Goal: Information Seeking & Learning: Learn about a topic

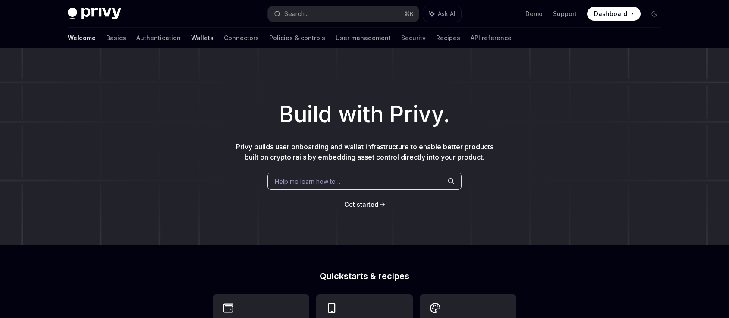
click at [191, 37] on link "Wallets" at bounding box center [202, 38] width 22 height 21
type textarea "*"
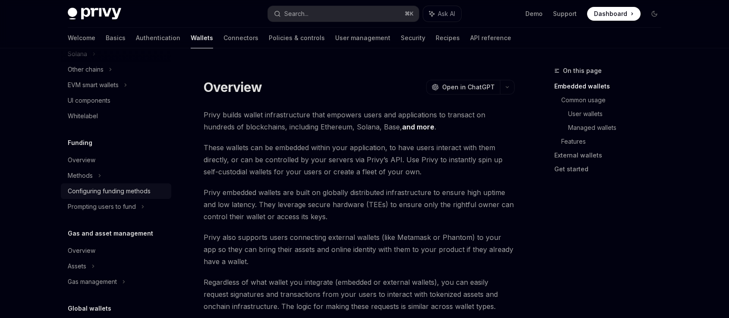
scroll to position [276, 0]
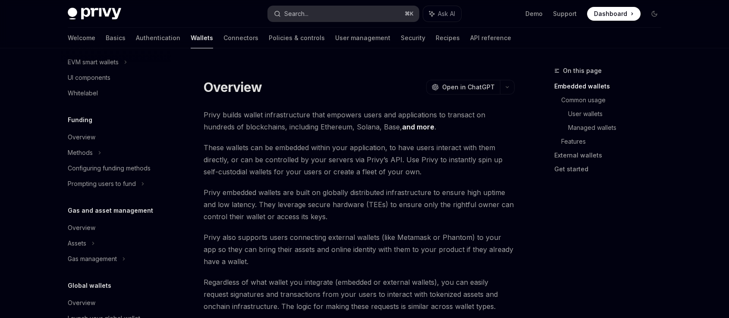
click at [298, 9] on div "Search..." at bounding box center [296, 14] width 24 height 10
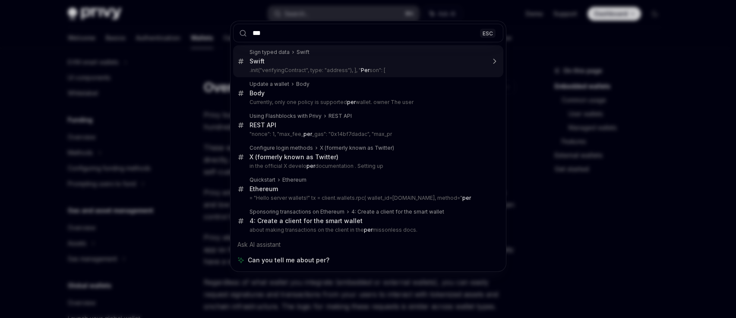
type input "****"
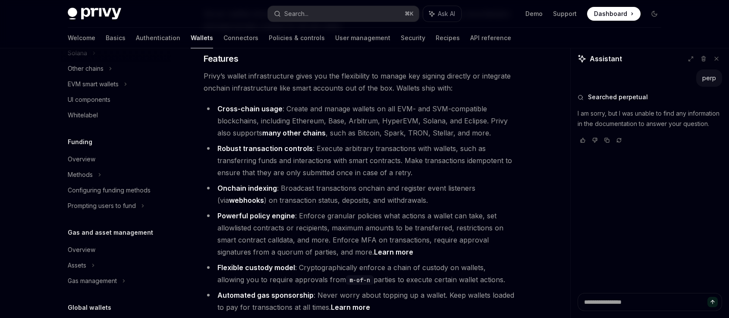
scroll to position [250, 0]
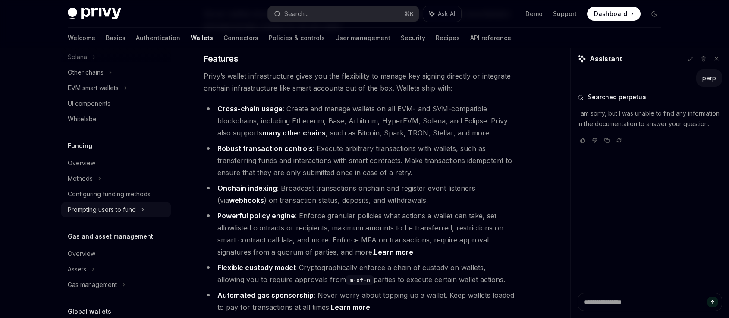
click at [85, 93] on div "Prompting users to fund" at bounding box center [93, 88] width 51 height 10
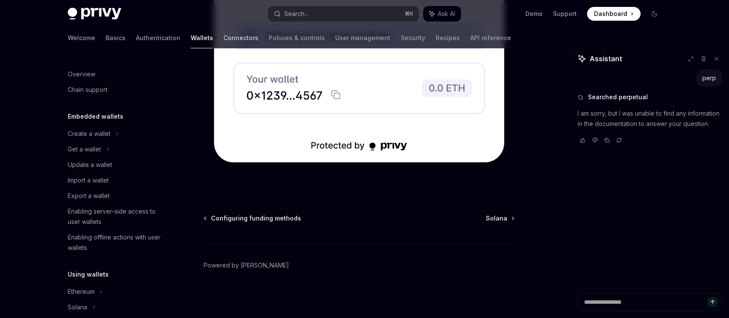
click at [223, 36] on link "Connectors" at bounding box center [240, 38] width 35 height 21
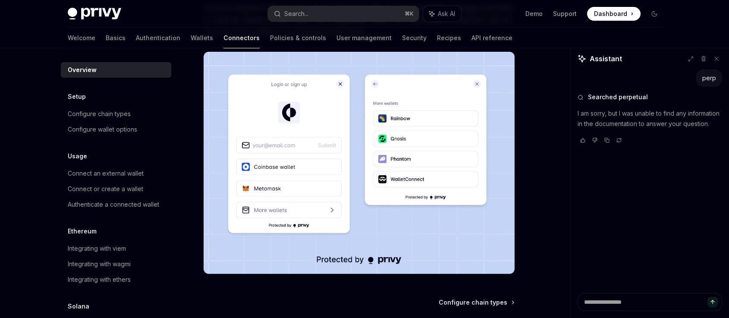
scroll to position [235, 0]
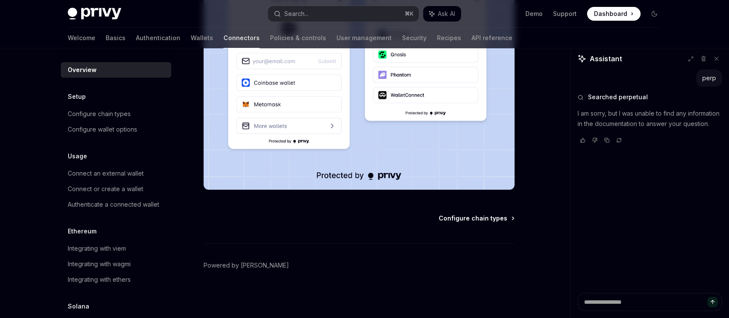
click at [488, 218] on span "Configure chain types" at bounding box center [473, 218] width 69 height 9
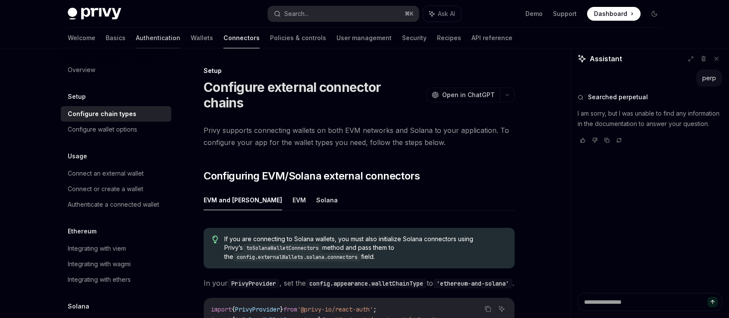
click at [136, 36] on link "Authentication" at bounding box center [158, 38] width 44 height 21
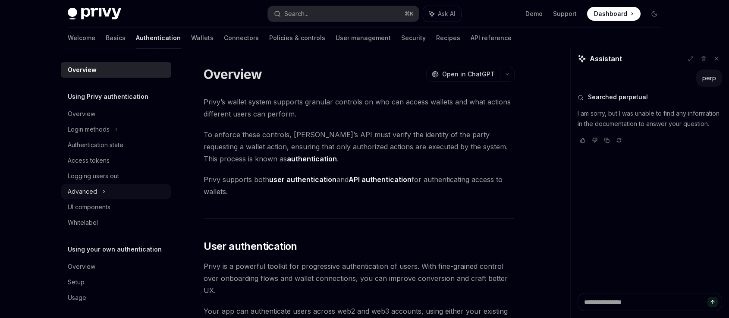
click at [96, 188] on div "Advanced" at bounding box center [82, 191] width 29 height 10
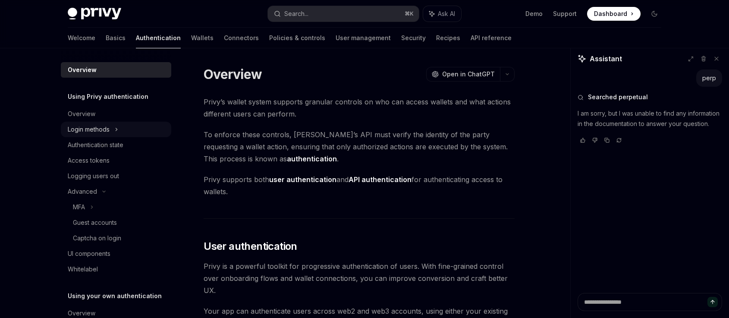
click at [105, 126] on div "Login methods" at bounding box center [89, 129] width 42 height 10
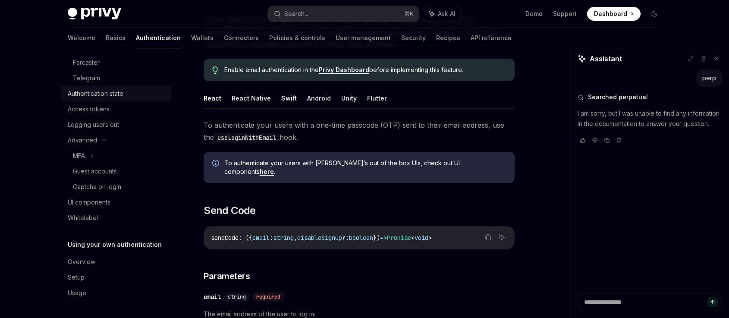
scroll to position [98, 0]
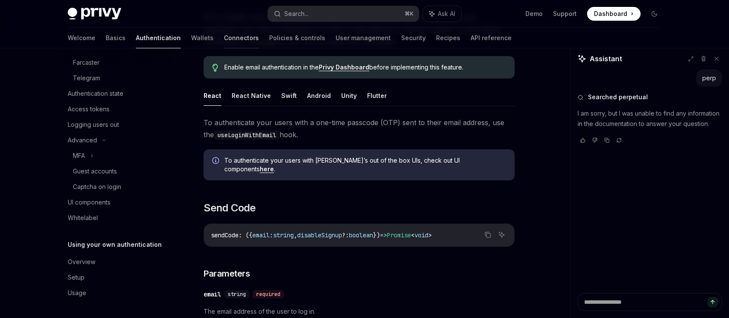
click at [224, 36] on link "Connectors" at bounding box center [241, 38] width 35 height 21
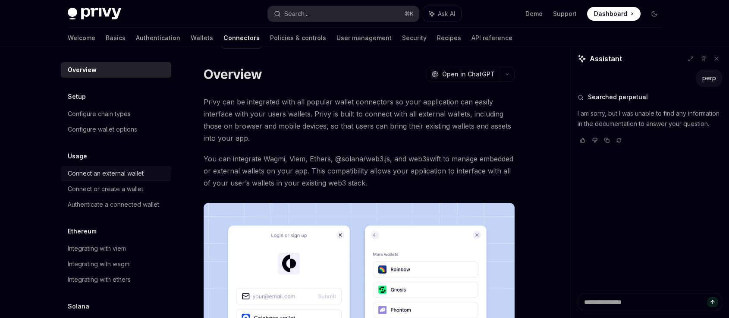
click at [97, 173] on div "Connect an external wallet" at bounding box center [106, 173] width 76 height 10
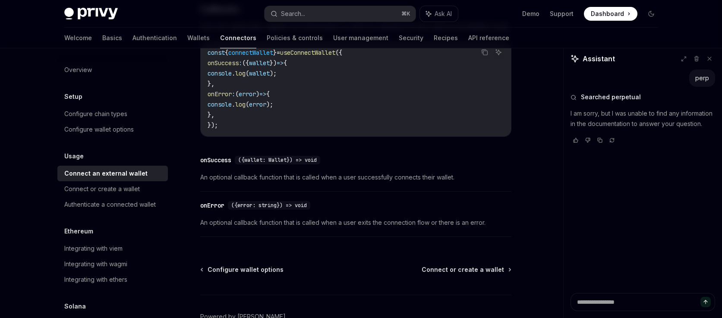
scroll to position [628, 0]
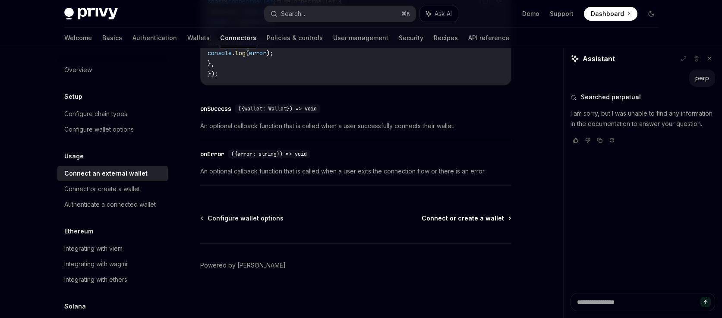
click at [458, 219] on span "Connect or create a wallet" at bounding box center [463, 218] width 82 height 9
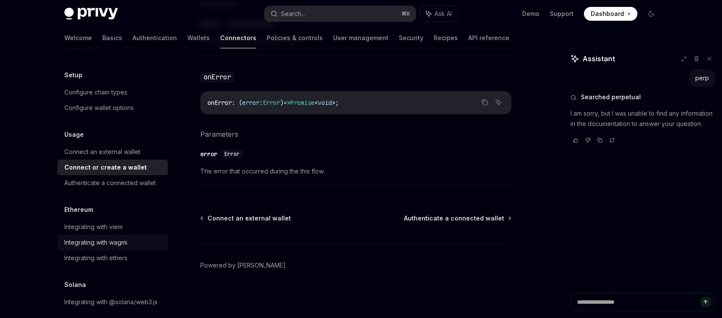
scroll to position [41, 0]
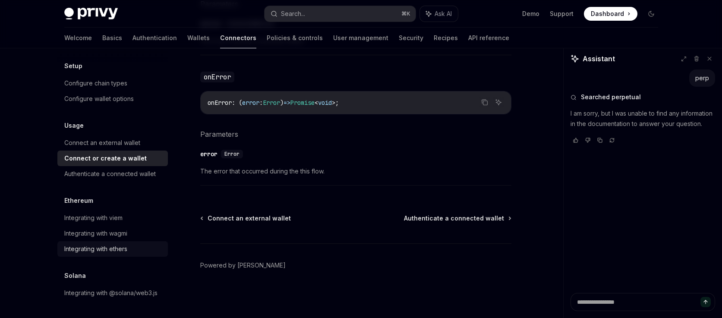
click at [91, 244] on div "Integrating with ethers" at bounding box center [95, 249] width 63 height 10
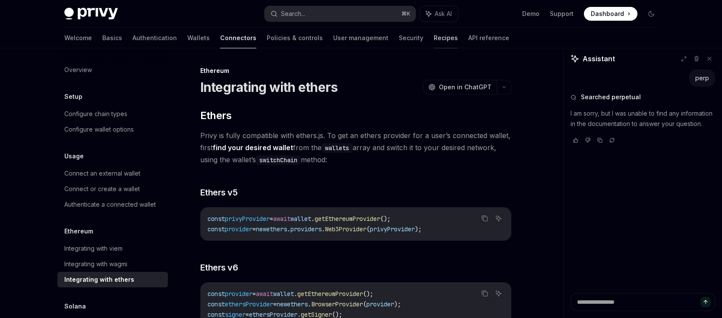
click at [434, 38] on link "Recipes" at bounding box center [446, 38] width 24 height 21
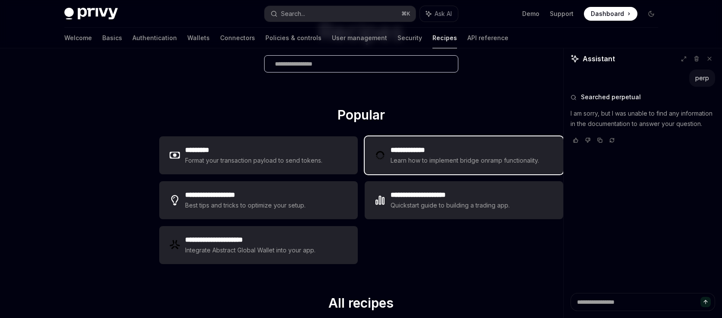
scroll to position [65, 0]
click at [420, 159] on div "Learn how to implement bridge onramp functionality." at bounding box center [465, 160] width 151 height 10
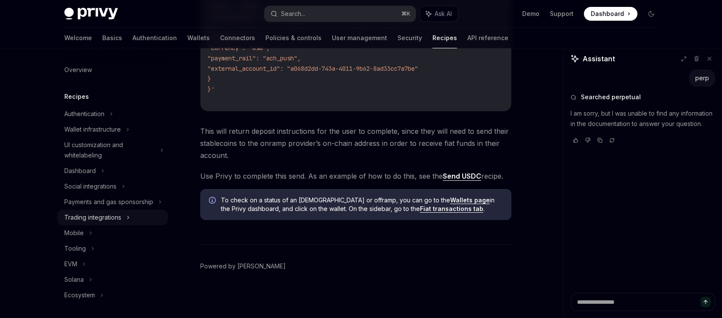
scroll to position [3016, 0]
click at [69, 300] on div "Ecosystem" at bounding box center [79, 295] width 31 height 10
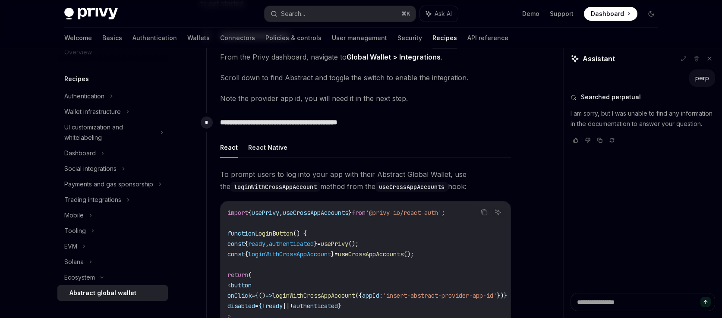
scroll to position [182, 0]
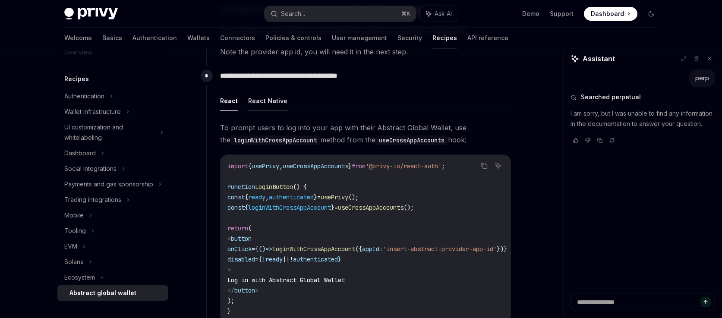
click at [270, 98] on button "React Native" at bounding box center [267, 101] width 39 height 20
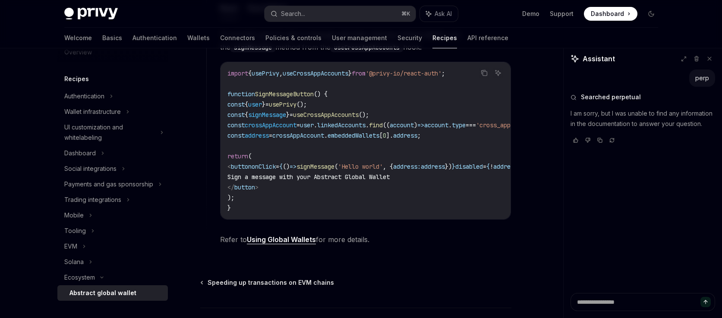
scroll to position [625, 0]
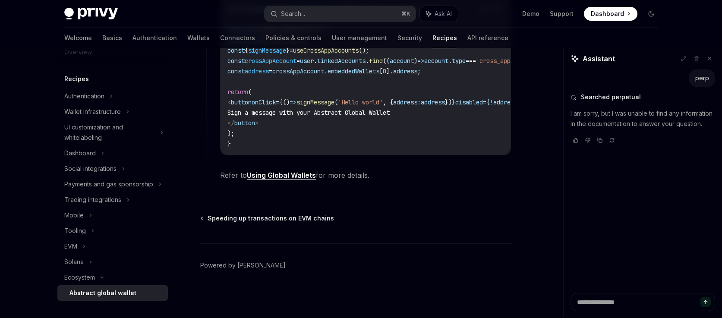
click at [277, 173] on link "Using Global Wallets" at bounding box center [281, 175] width 69 height 9
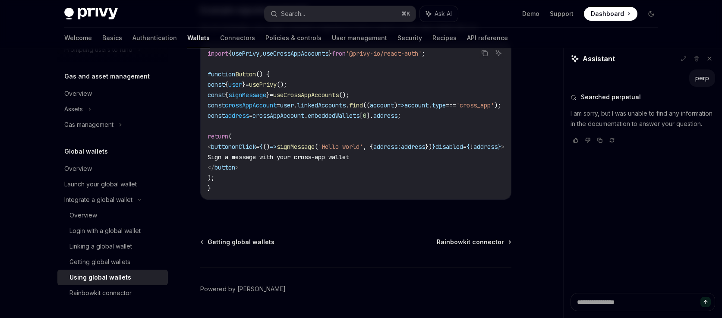
scroll to position [1562, 0]
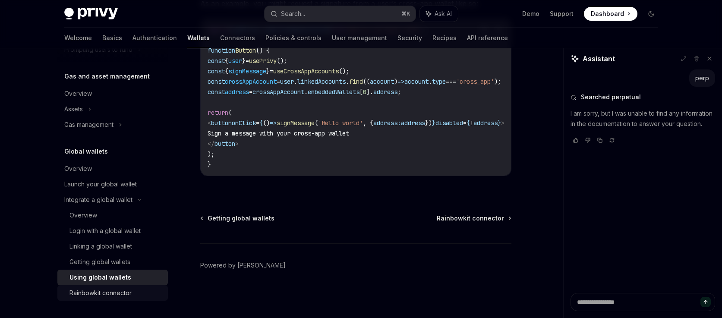
click at [107, 294] on div "Rainbowkit connector" at bounding box center [100, 293] width 62 height 10
type textarea "*"
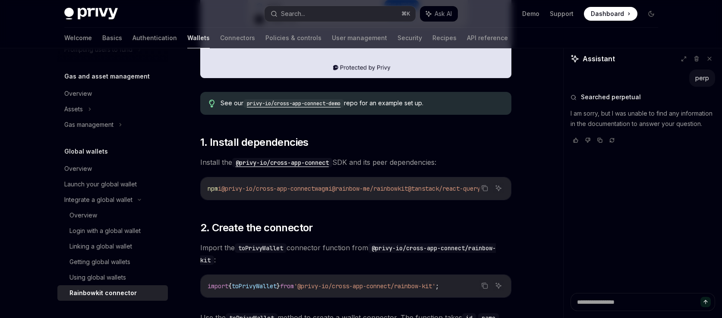
scroll to position [327, 0]
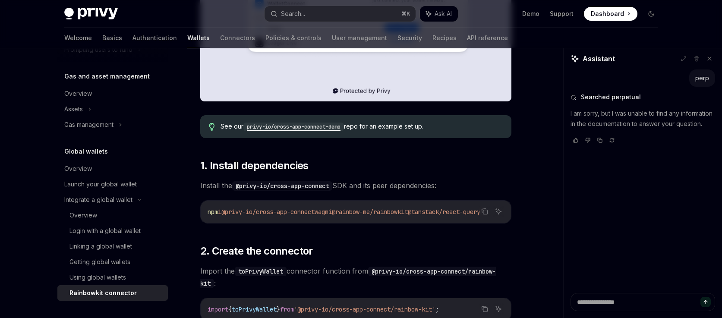
click at [277, 126] on code "privy-io/cross-app-connect-demo" at bounding box center [293, 127] width 101 height 9
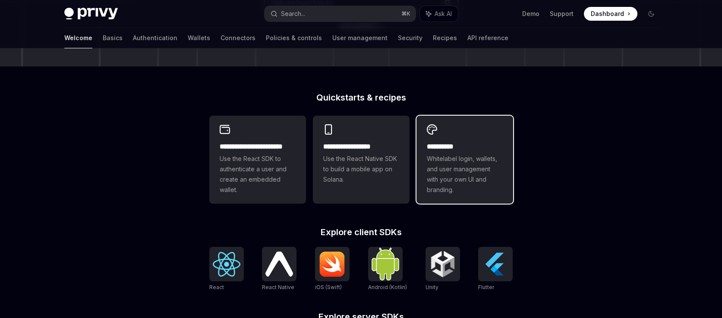
scroll to position [178, 0]
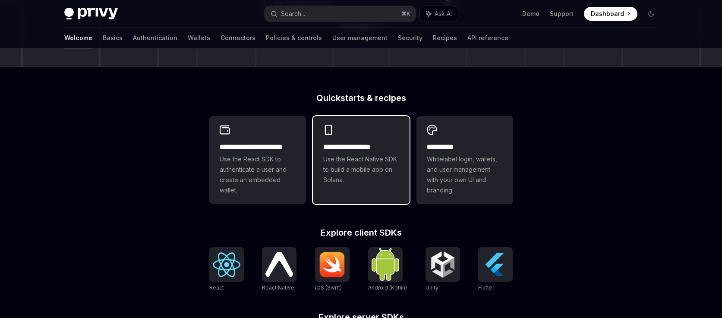
click at [368, 148] on h2 "**********" at bounding box center [361, 147] width 76 height 10
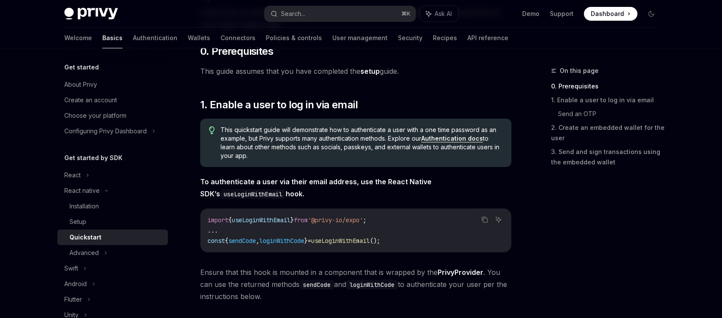
scroll to position [92, 0]
click at [433, 39] on link "Recipes" at bounding box center [445, 38] width 24 height 21
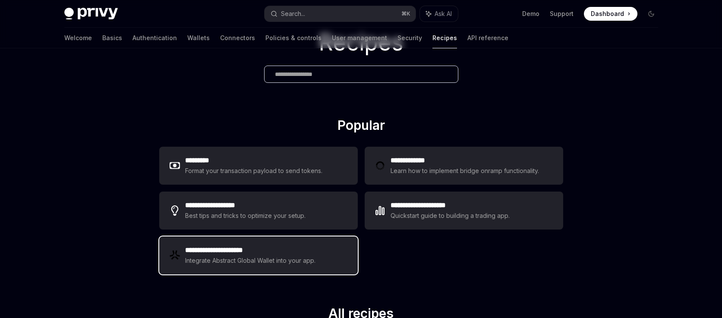
scroll to position [85, 0]
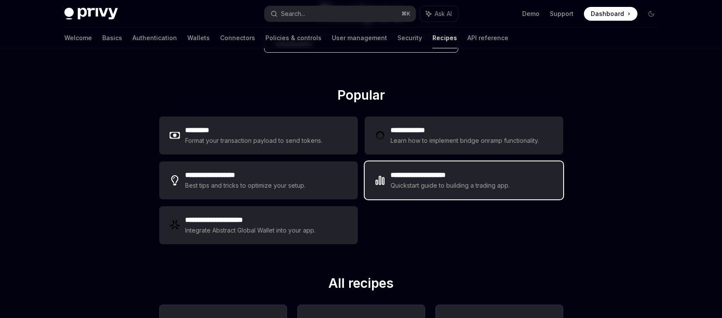
click at [425, 190] on div "Quickstart guide to building a trading app." at bounding box center [450, 185] width 120 height 10
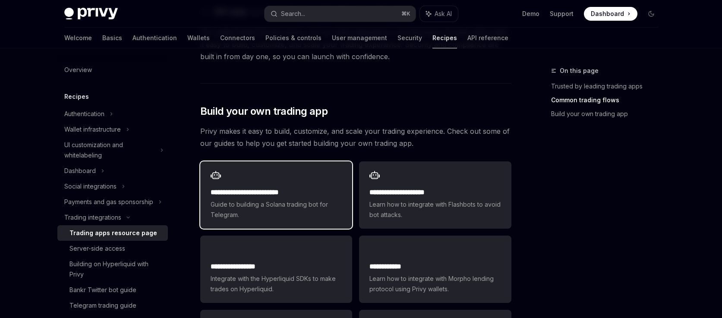
scroll to position [444, 0]
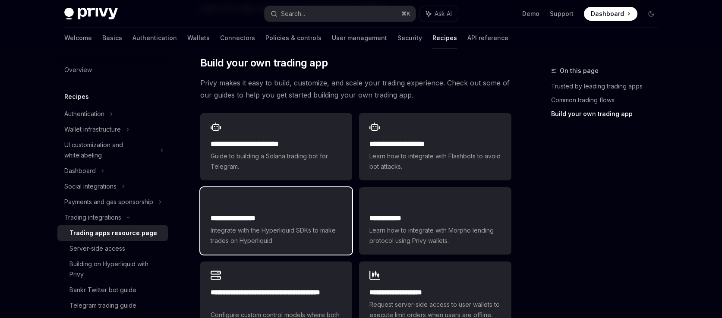
click at [287, 213] on h2 "**********" at bounding box center [276, 218] width 131 height 10
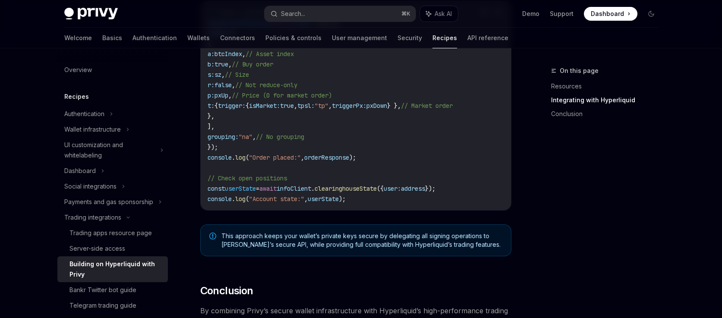
scroll to position [1737, 0]
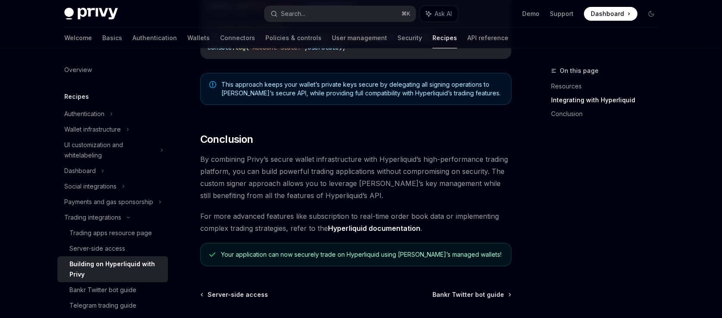
click at [345, 192] on span "By combining Privy’s secure wallet infrastructure with Hyperliquid’s high-perfo…" at bounding box center [355, 177] width 311 height 48
copy span "leverage"
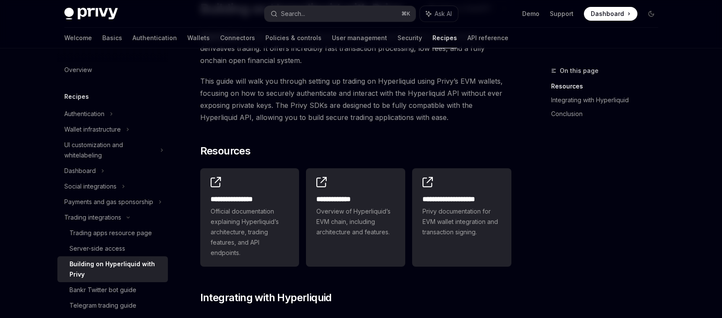
scroll to position [0, 0]
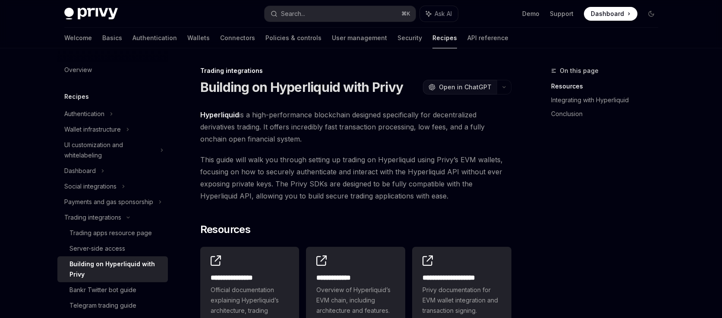
click at [459, 88] on span "Open in ChatGPT" at bounding box center [465, 87] width 53 height 9
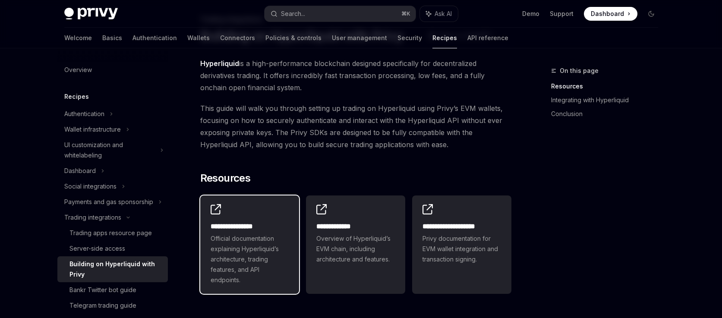
scroll to position [43, 0]
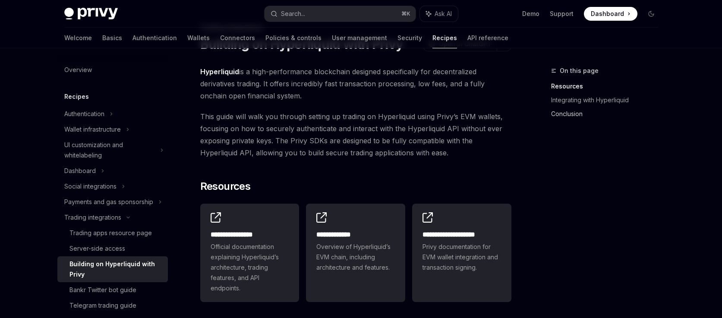
click at [565, 111] on link "Conclusion" at bounding box center [608, 114] width 114 height 14
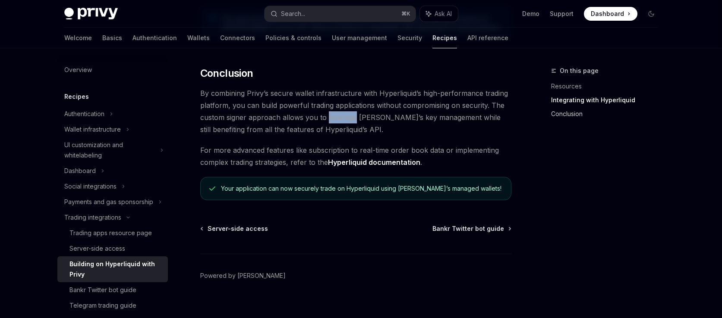
scroll to position [1810, 0]
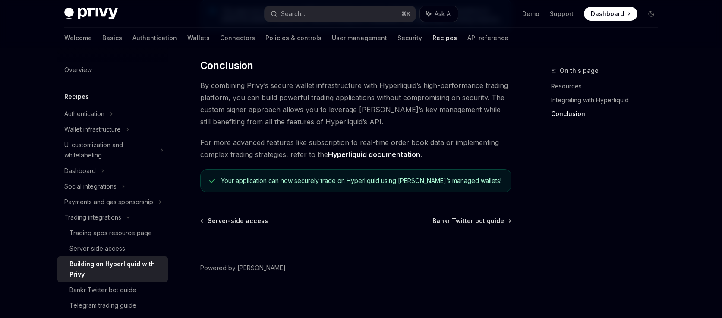
click at [572, 142] on div "On this page Resources Integrating with Hyperliquid Conclusion" at bounding box center [599, 192] width 131 height 252
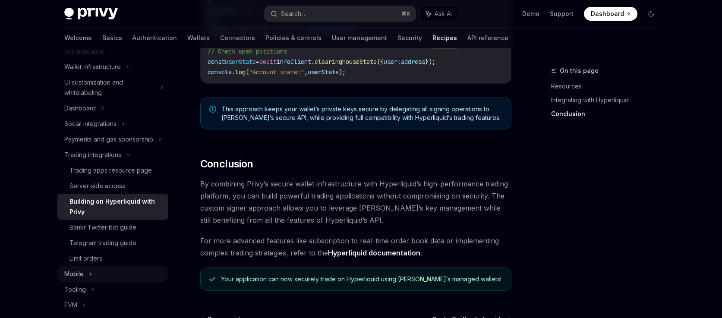
scroll to position [69, 0]
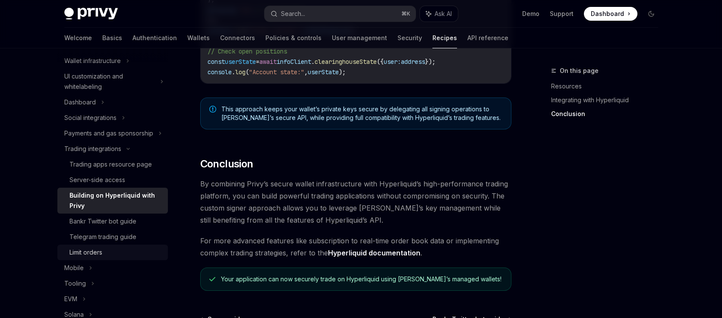
click at [82, 258] on div "Limit orders" at bounding box center [85, 252] width 33 height 10
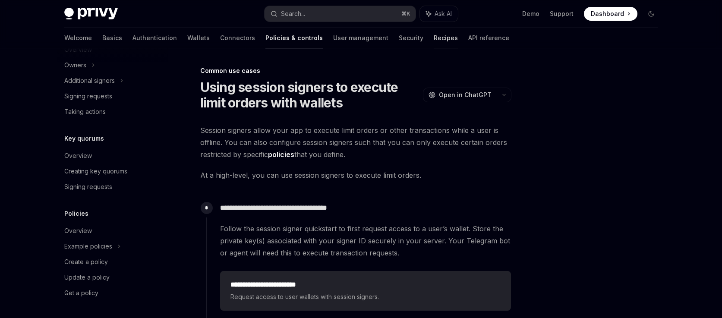
click at [434, 39] on link "Recipes" at bounding box center [446, 38] width 24 height 21
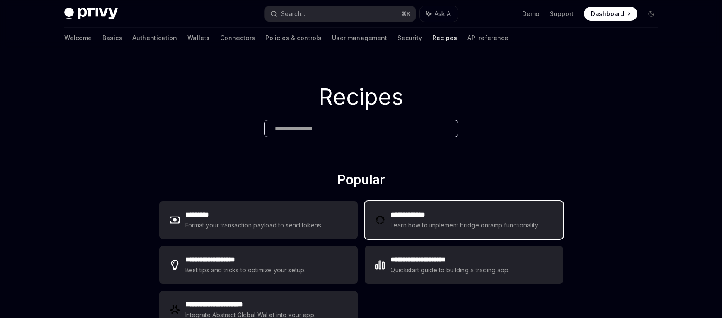
click at [483, 206] on div "**********" at bounding box center [464, 220] width 198 height 38
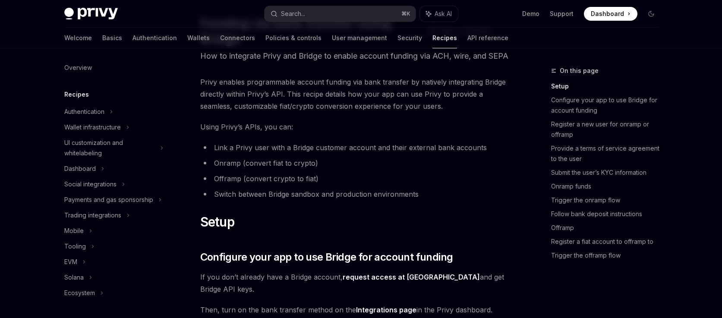
scroll to position [50, 0]
click at [432, 38] on link "Recipes" at bounding box center [444, 38] width 25 height 21
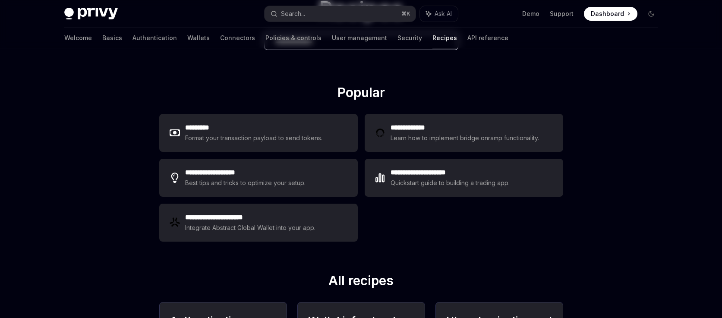
scroll to position [95, 0]
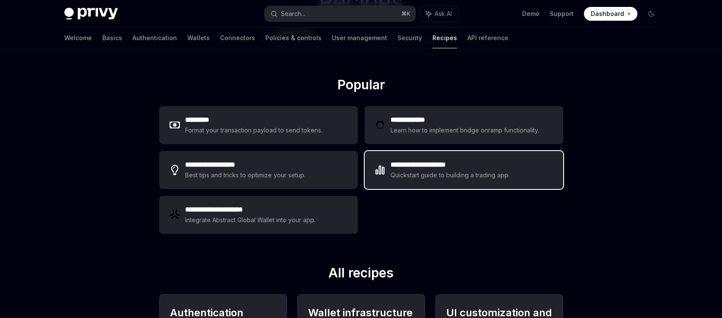
click at [412, 173] on div "Quickstart guide to building a trading app." at bounding box center [450, 175] width 120 height 10
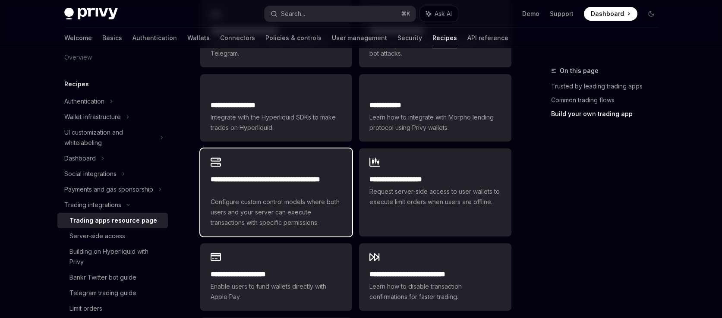
scroll to position [621, 0]
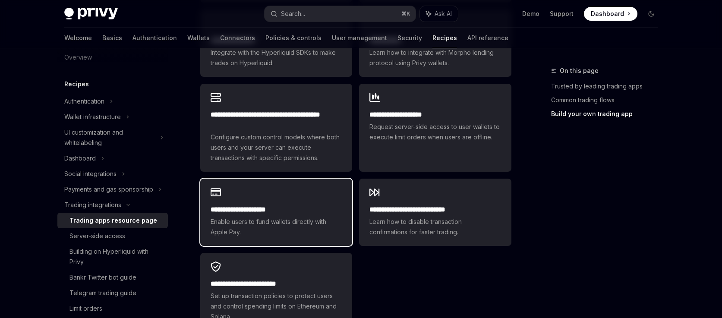
click at [256, 205] on h2 "**********" at bounding box center [276, 210] width 131 height 10
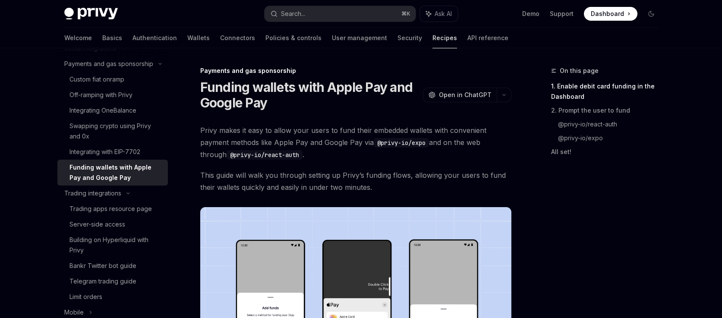
click at [432, 41] on link "Recipes" at bounding box center [444, 38] width 25 height 21
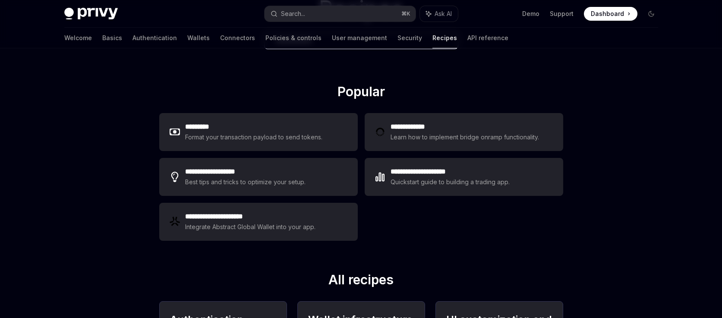
scroll to position [83, 0]
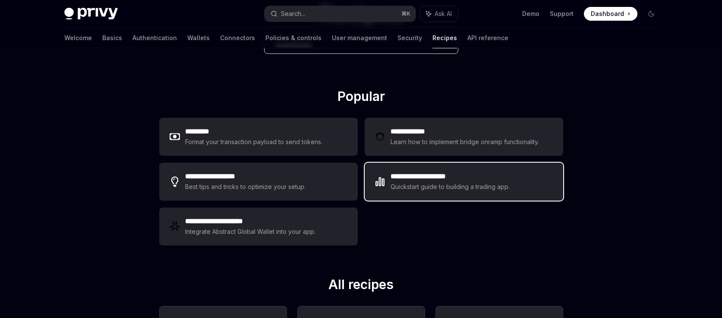
click at [435, 180] on h2 "**********" at bounding box center [450, 176] width 120 height 10
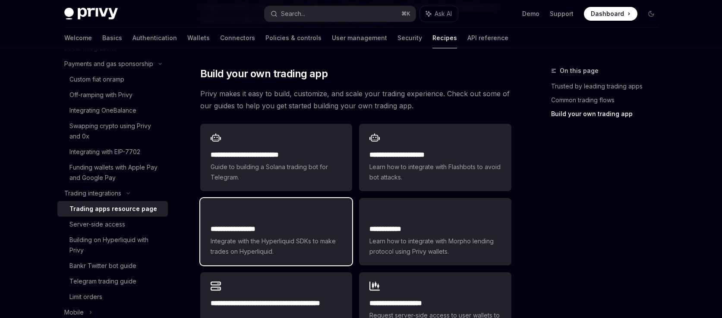
scroll to position [446, 0]
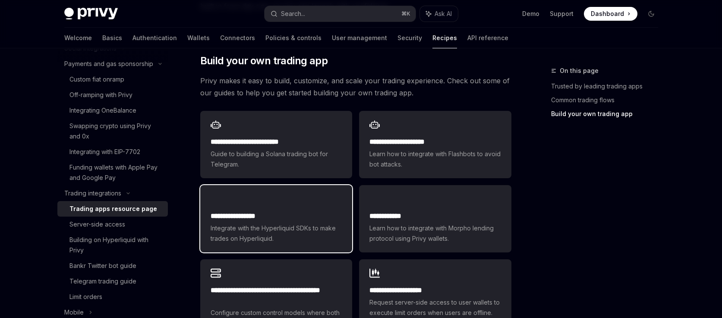
click at [290, 223] on span "Integrate with the Hyperliquid SDKs to make trades on Hyperliquid." at bounding box center [276, 233] width 131 height 21
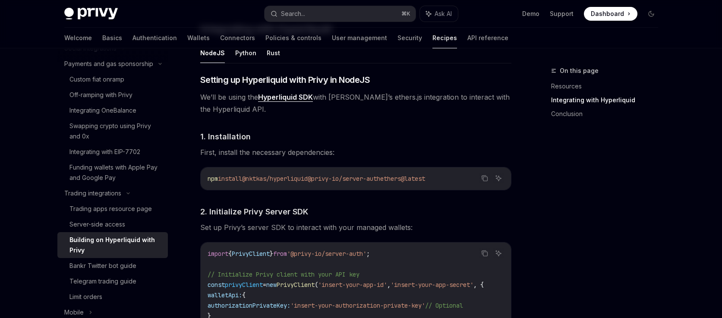
scroll to position [502, 0]
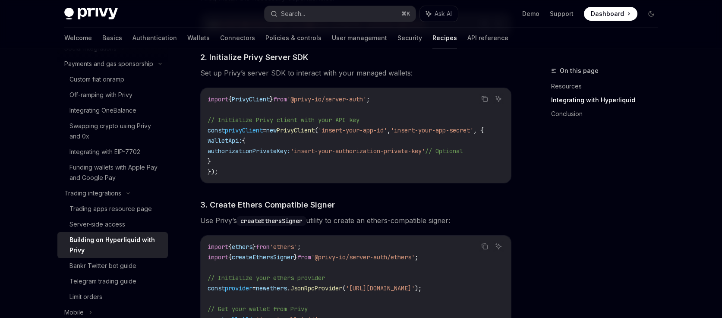
click at [542, 179] on div "On this page Resources Integrating with Hyperliquid Conclusion" at bounding box center [599, 192] width 131 height 252
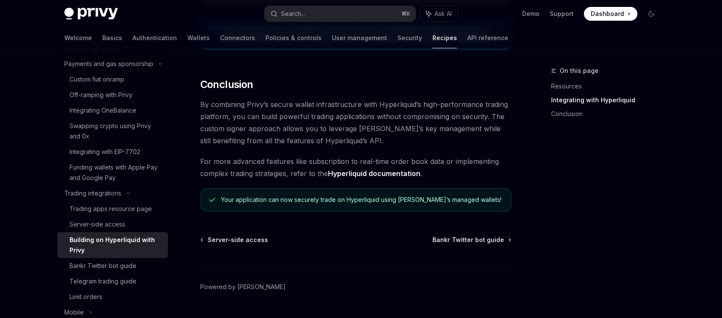
scroll to position [1820, 0]
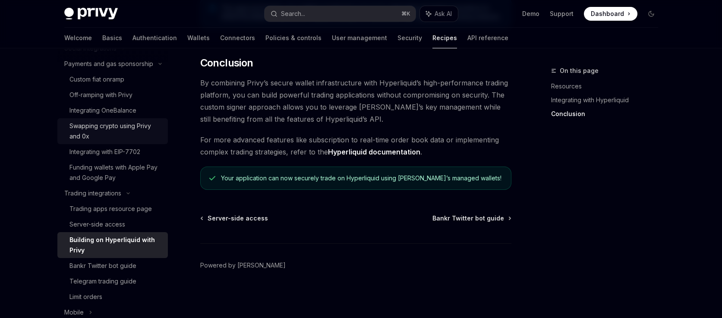
click at [100, 137] on div "Swapping crypto using Privy and 0x" at bounding box center [115, 131] width 93 height 21
type textarea "*"
